Goal: Navigation & Orientation: Go to known website

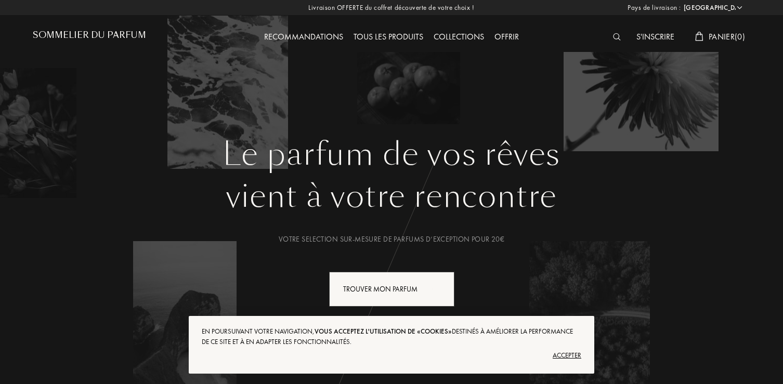
select select "FR"
